Goal: Browse casually: Explore the website without a specific task or goal

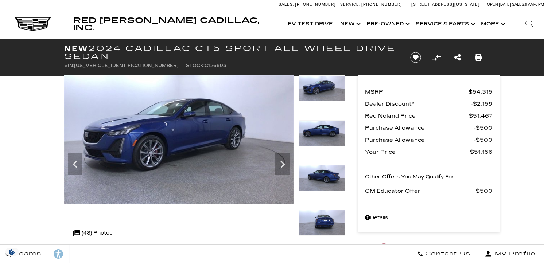
click at [281, 157] on icon "Next" at bounding box center [282, 164] width 15 height 15
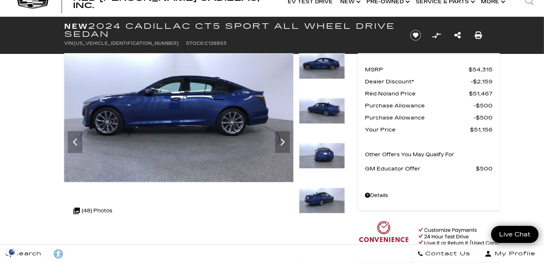
click at [281, 141] on icon "Next" at bounding box center [282, 142] width 15 height 15
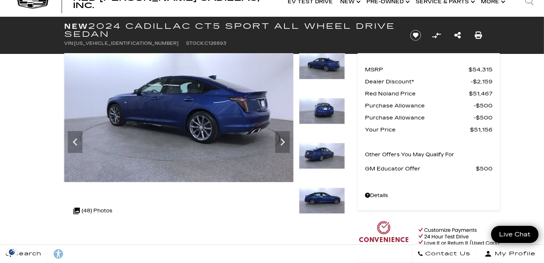
click at [281, 141] on icon "Next" at bounding box center [282, 142] width 15 height 15
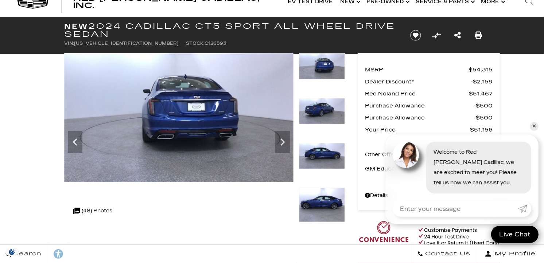
click at [281, 141] on icon "Next" at bounding box center [282, 142] width 15 height 15
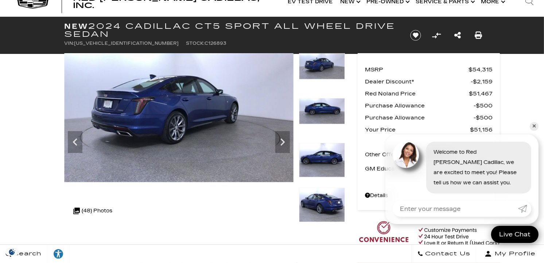
click at [281, 141] on icon "Next" at bounding box center [282, 142] width 15 height 15
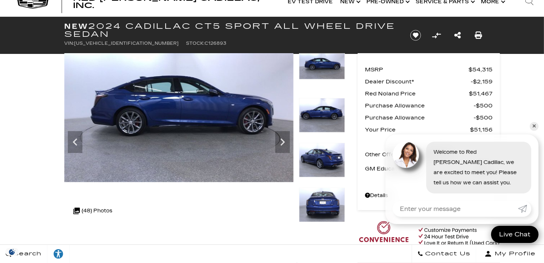
click at [281, 141] on icon "Next" at bounding box center [282, 142] width 15 height 15
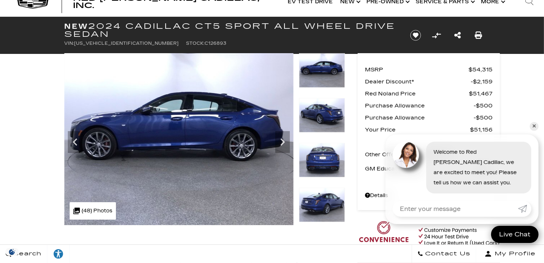
click at [281, 141] on icon "Next" at bounding box center [282, 142] width 15 height 15
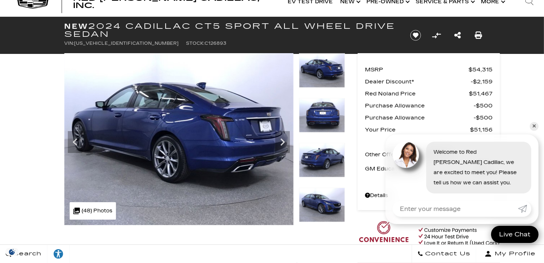
click at [281, 141] on icon "Next" at bounding box center [282, 142] width 15 height 15
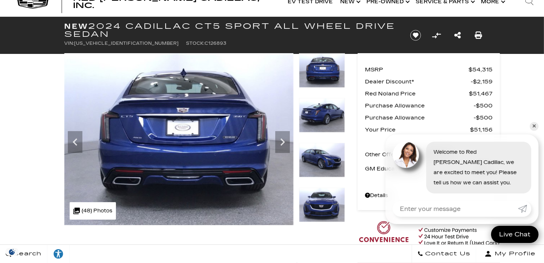
click at [281, 141] on icon "Next" at bounding box center [282, 142] width 15 height 15
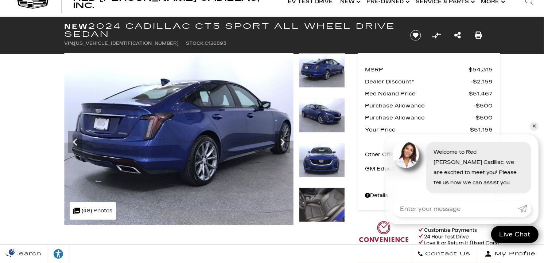
click at [281, 141] on icon "Next" at bounding box center [282, 142] width 15 height 15
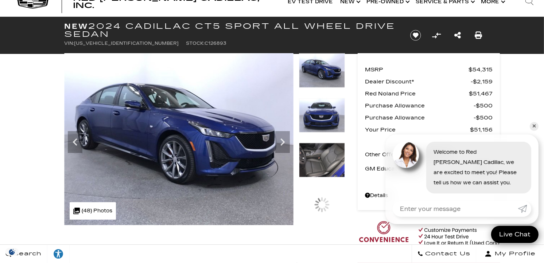
click at [281, 141] on icon "Next" at bounding box center [282, 142] width 15 height 15
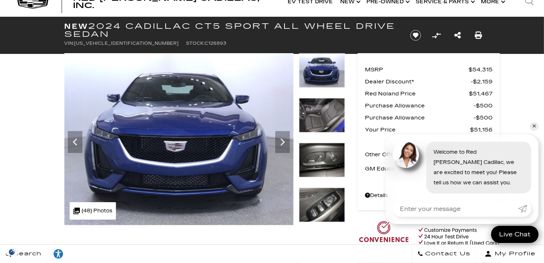
click at [281, 141] on icon "Next" at bounding box center [282, 142] width 15 height 15
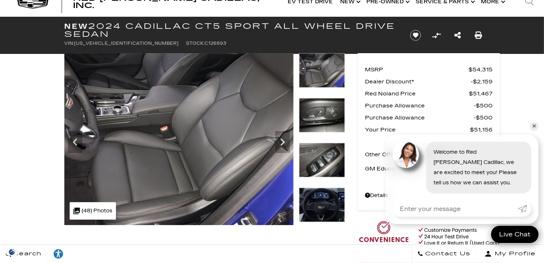
click at [281, 141] on icon "Next" at bounding box center [282, 142] width 15 height 15
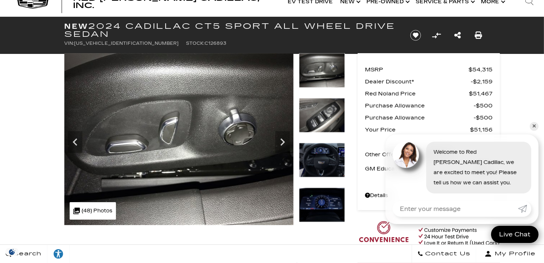
click at [281, 141] on icon "Next" at bounding box center [282, 142] width 15 height 15
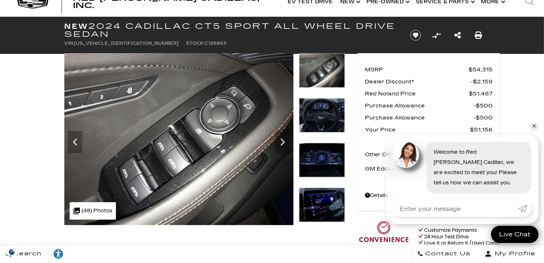
click at [281, 141] on icon "Next" at bounding box center [282, 142] width 15 height 15
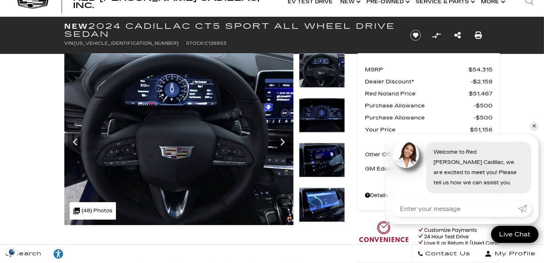
click at [281, 141] on icon "Next" at bounding box center [282, 142] width 15 height 15
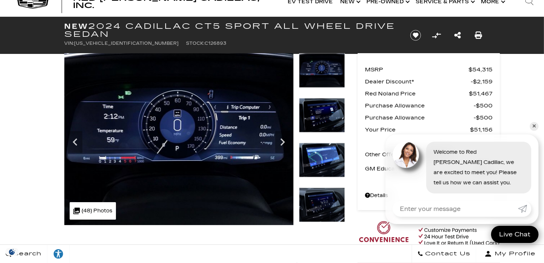
click at [281, 141] on icon "Next" at bounding box center [282, 142] width 15 height 15
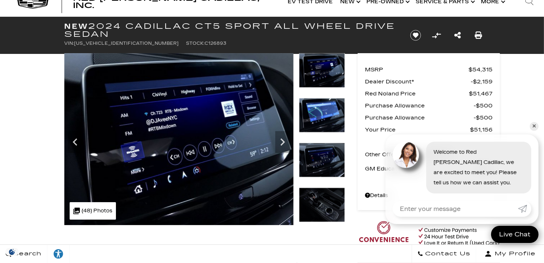
click at [281, 141] on icon "Next" at bounding box center [282, 142] width 15 height 15
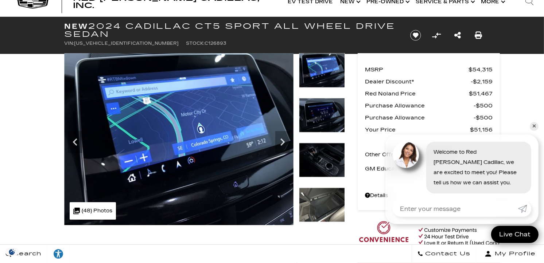
click at [281, 141] on icon "Next" at bounding box center [282, 142] width 15 height 15
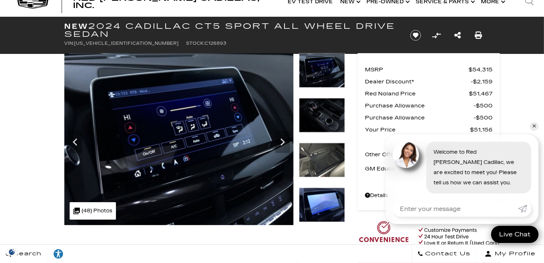
click at [281, 141] on icon "Next" at bounding box center [282, 142] width 15 height 15
